Goal: Transaction & Acquisition: Book appointment/travel/reservation

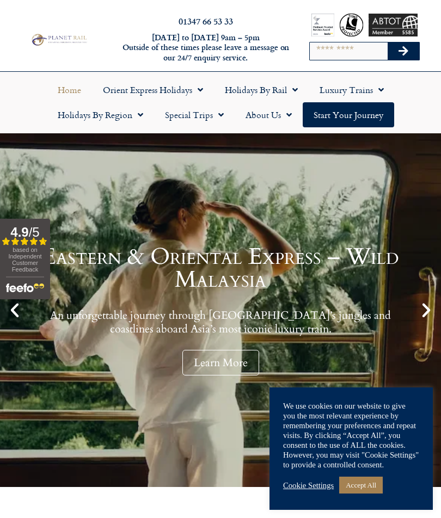
click at [369, 487] on link "Accept All" at bounding box center [361, 485] width 44 height 17
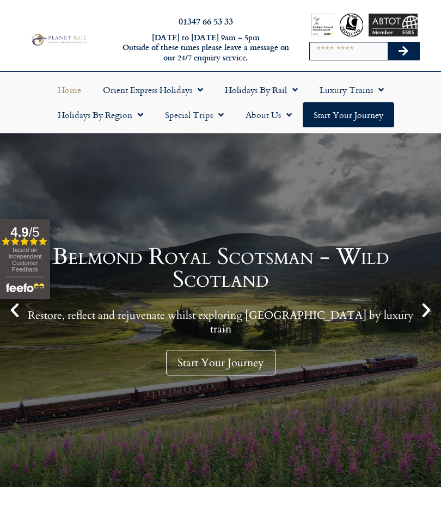
click at [292, 88] on span "Menu" at bounding box center [292, 90] width 11 height 20
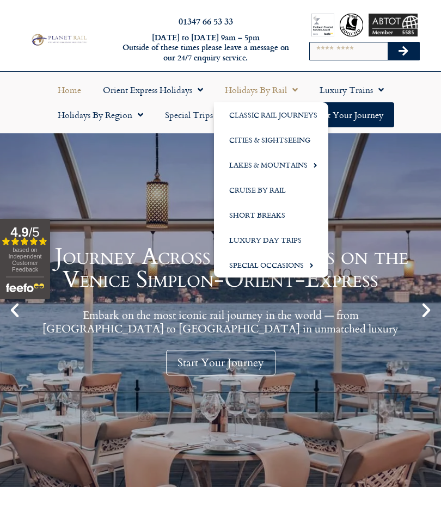
click at [287, 138] on link "Cities & Sightseeing" at bounding box center [271, 139] width 114 height 25
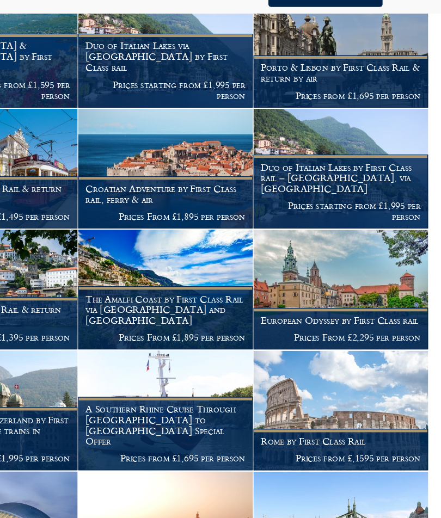
scroll to position [396, 0]
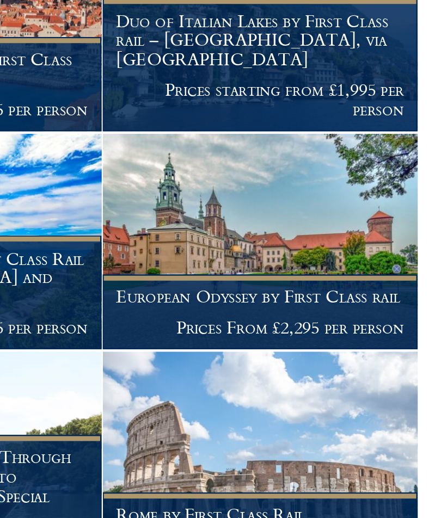
click at [291, 246] on img at bounding box center [361, 294] width 140 height 96
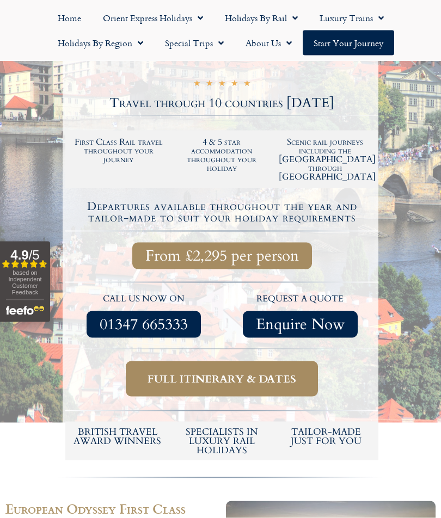
scroll to position [179, 0]
click at [258, 372] on span "Full itinerary & dates" at bounding box center [222, 379] width 149 height 14
click at [225, 361] on link "Full itinerary & dates" at bounding box center [222, 378] width 192 height 35
click at [212, 372] on span "Full itinerary & dates" at bounding box center [222, 379] width 149 height 14
click at [241, 372] on span "Full itinerary & dates" at bounding box center [222, 379] width 149 height 14
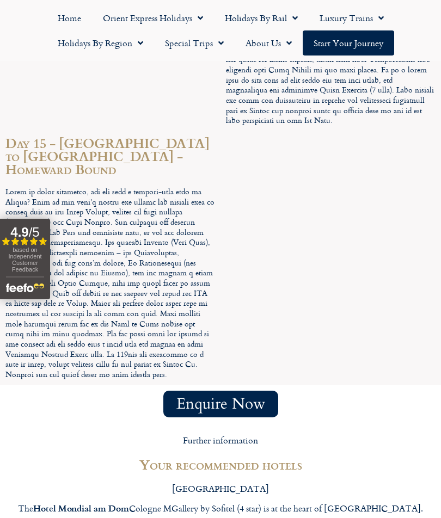
scroll to position [4213, 0]
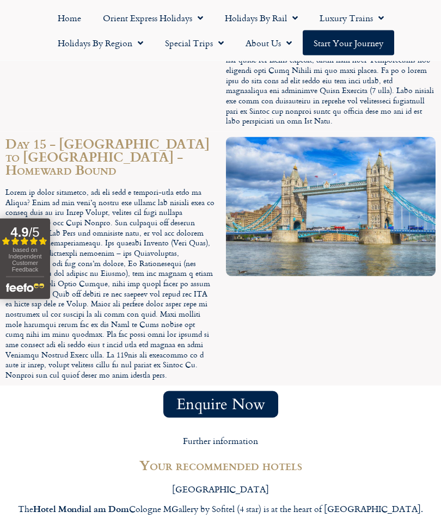
click at [215, 44] on span "Menu" at bounding box center [218, 43] width 11 height 20
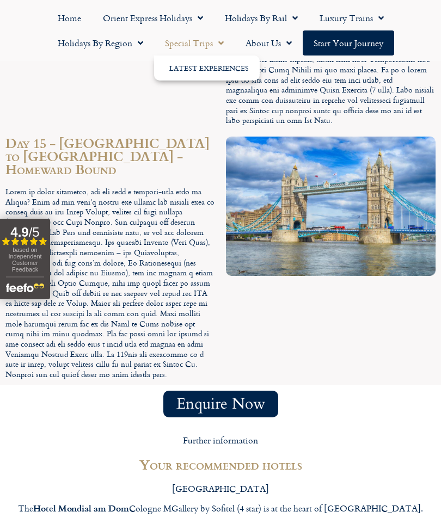
click at [212, 69] on link "Latest Experiences" at bounding box center [207, 68] width 106 height 25
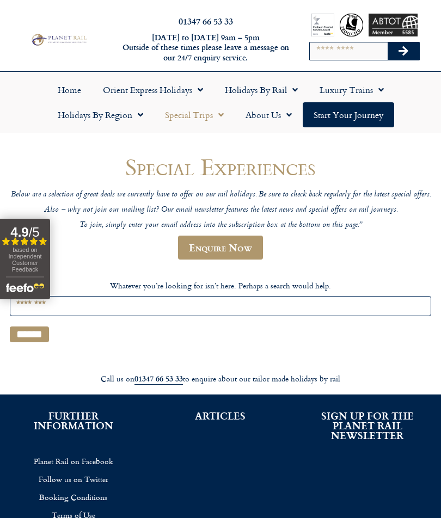
click at [136, 113] on span "Menu" at bounding box center [137, 115] width 11 height 20
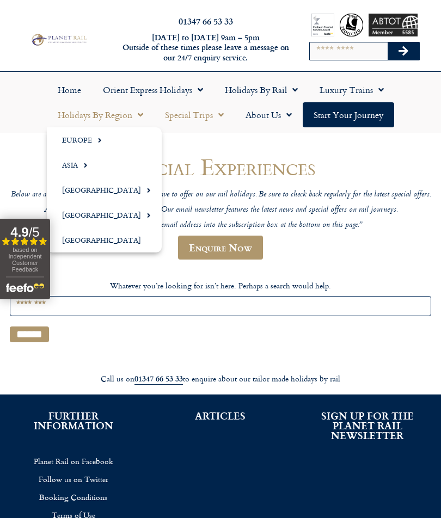
click at [95, 140] on span "Menu" at bounding box center [97, 140] width 10 height 18
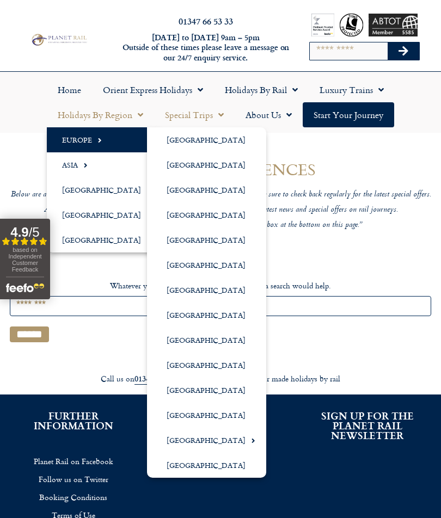
click at [221, 468] on link "[GEOGRAPHIC_DATA]" at bounding box center [206, 465] width 119 height 25
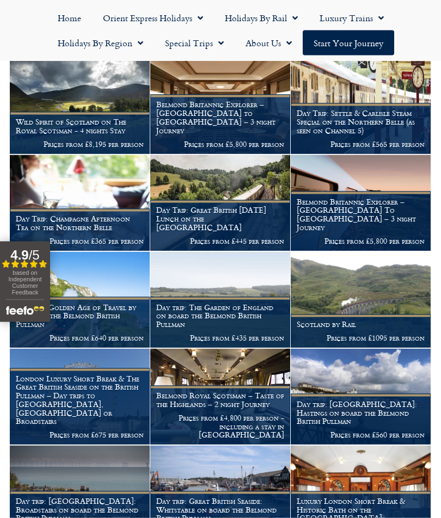
scroll to position [299, 0]
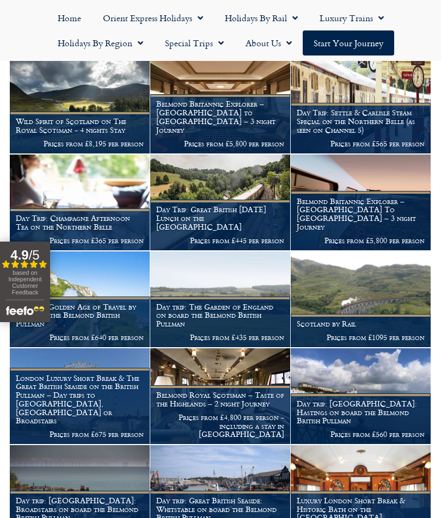
click at [356, 272] on img at bounding box center [361, 300] width 140 height 96
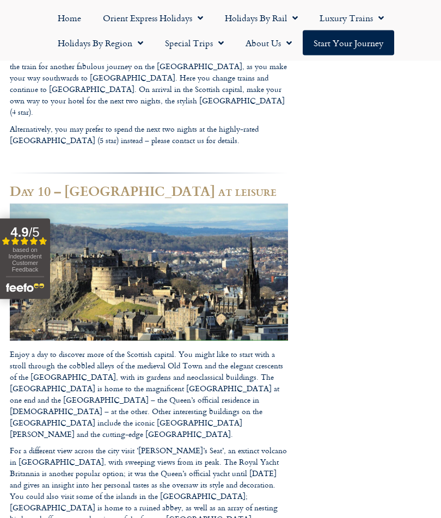
scroll to position [3605, 0]
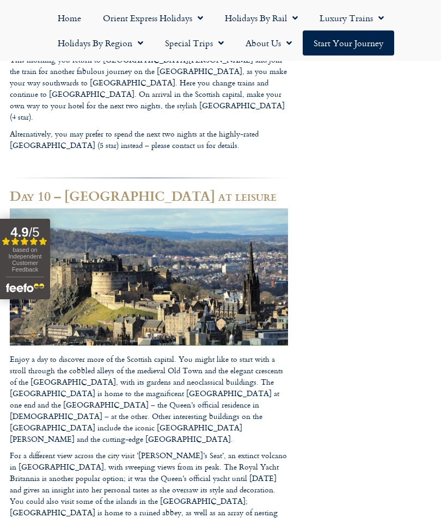
click at [288, 20] on span "Menu" at bounding box center [292, 18] width 11 height 20
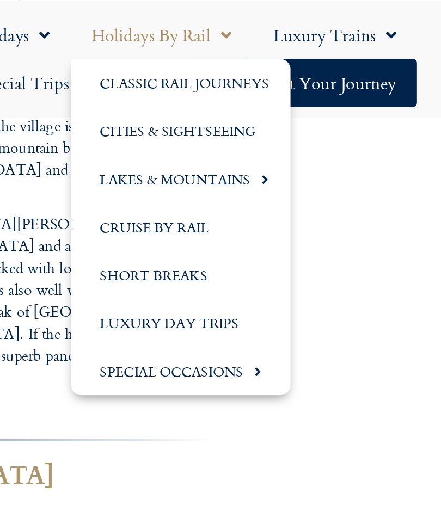
scroll to position [3457, 0]
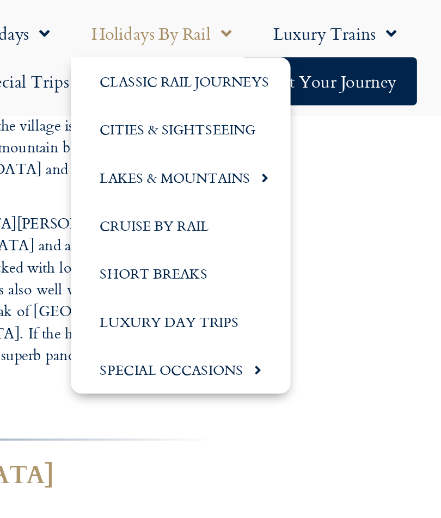
click at [214, 92] on link "Lakes & Mountains" at bounding box center [271, 93] width 114 height 25
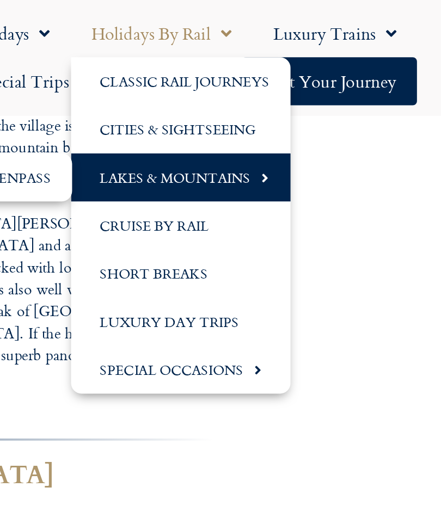
click at [308, 92] on span "Menu" at bounding box center [313, 93] width 10 height 18
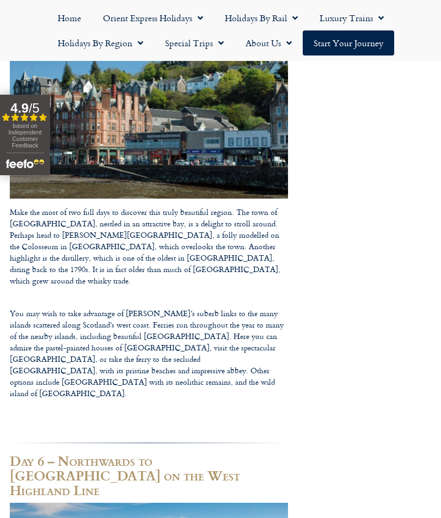
scroll to position [1794, 0]
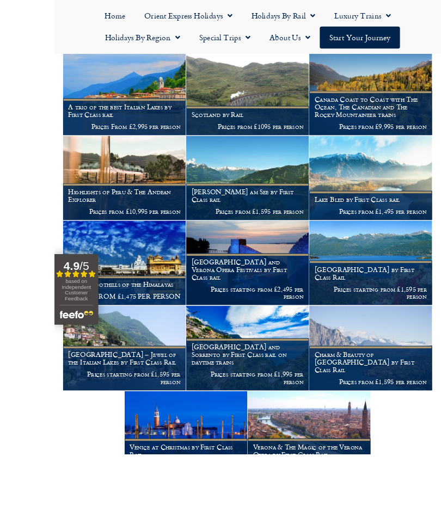
scroll to position [717, 0]
